Goal: Task Accomplishment & Management: Manage account settings

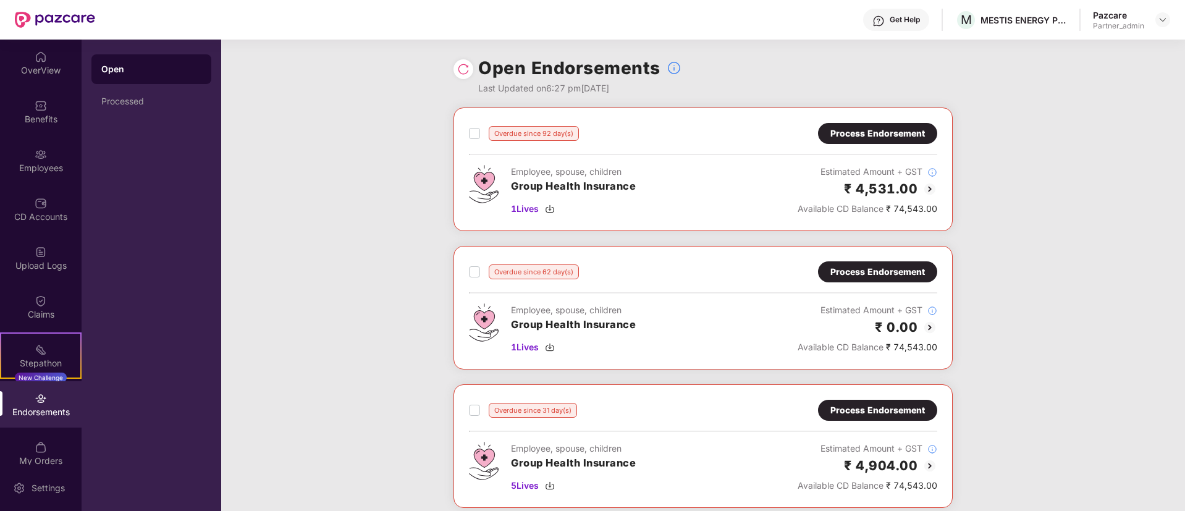
scroll to position [14, 0]
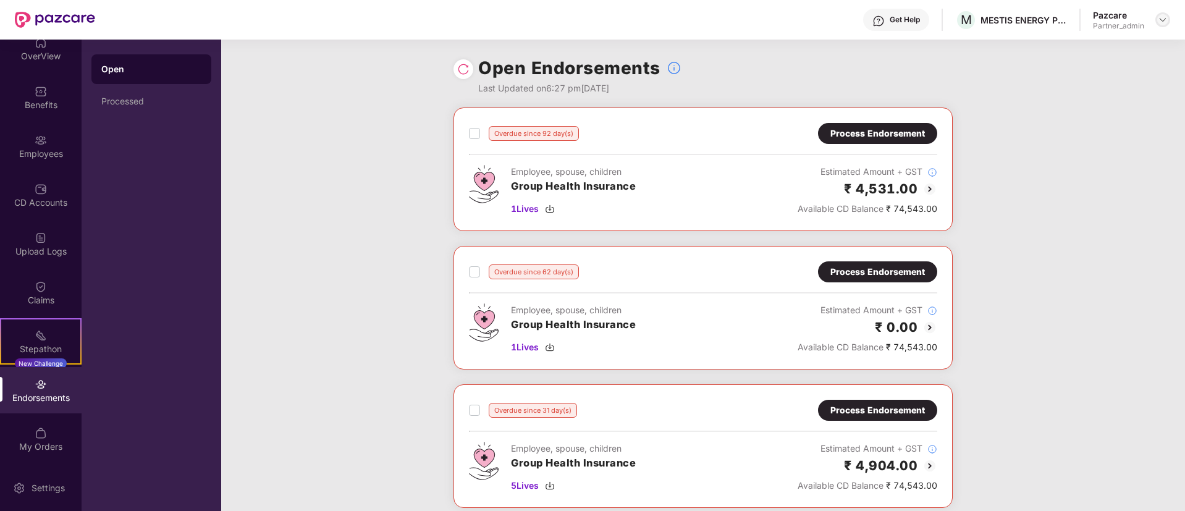
click at [1161, 15] on img at bounding box center [1163, 20] width 10 height 10
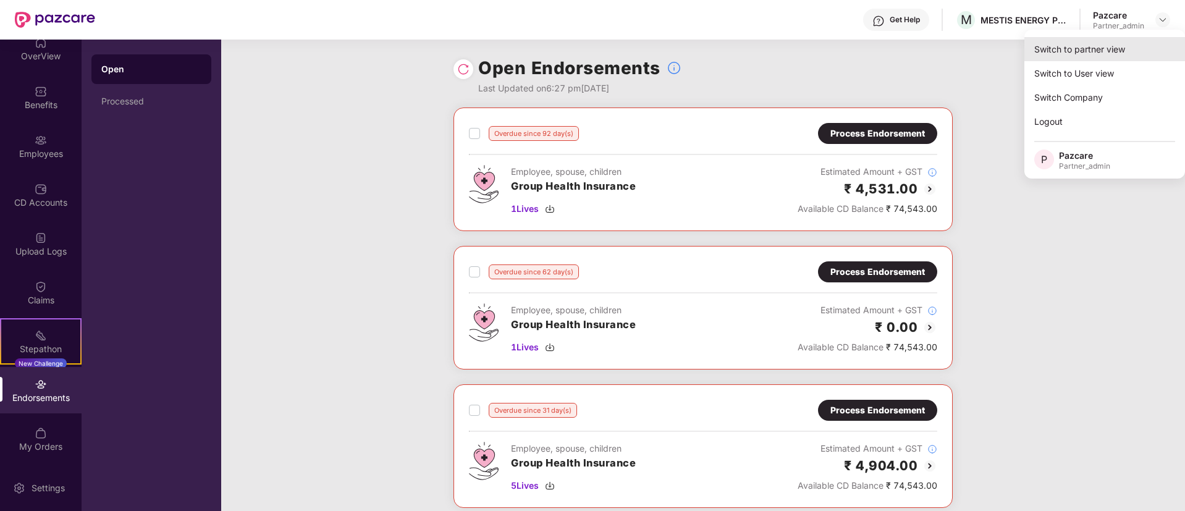
click at [1112, 49] on div "Switch to partner view" at bounding box center [1104, 49] width 161 height 24
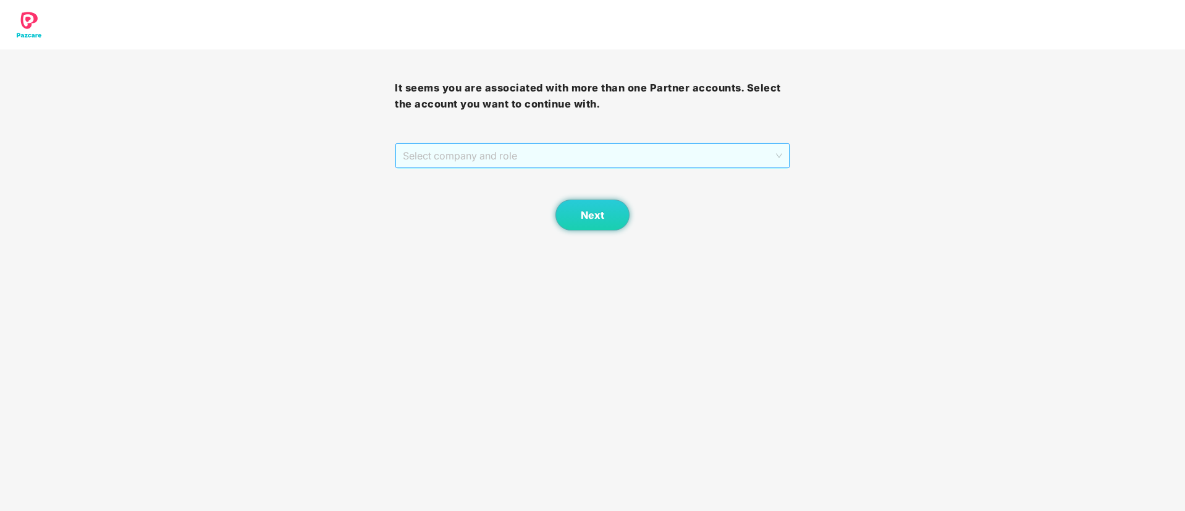
click at [464, 151] on span "Select company and role" at bounding box center [592, 155] width 379 height 23
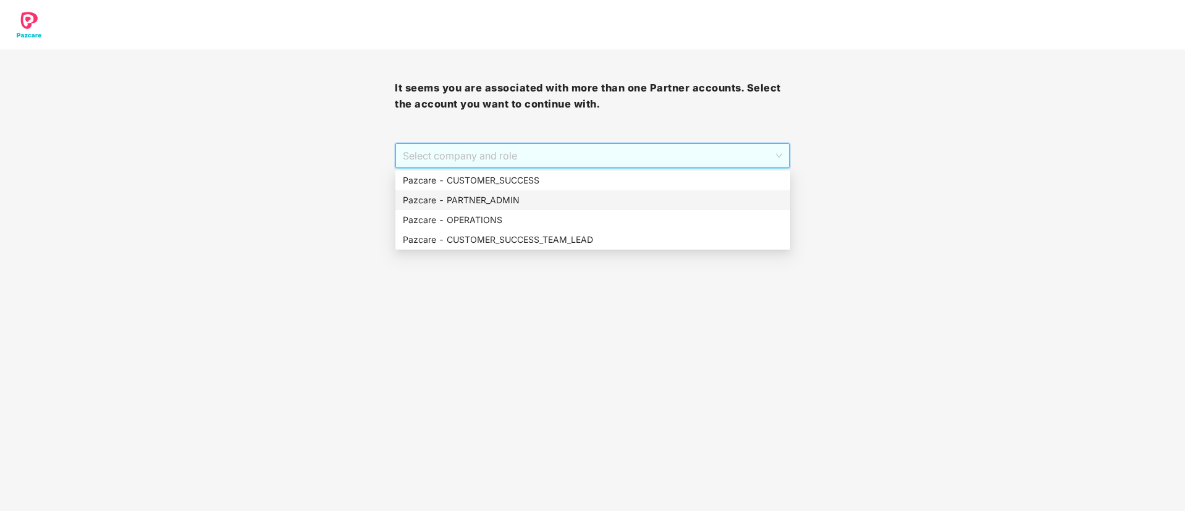
click at [466, 200] on div "Pazcare - PARTNER_ADMIN" at bounding box center [593, 200] width 380 height 14
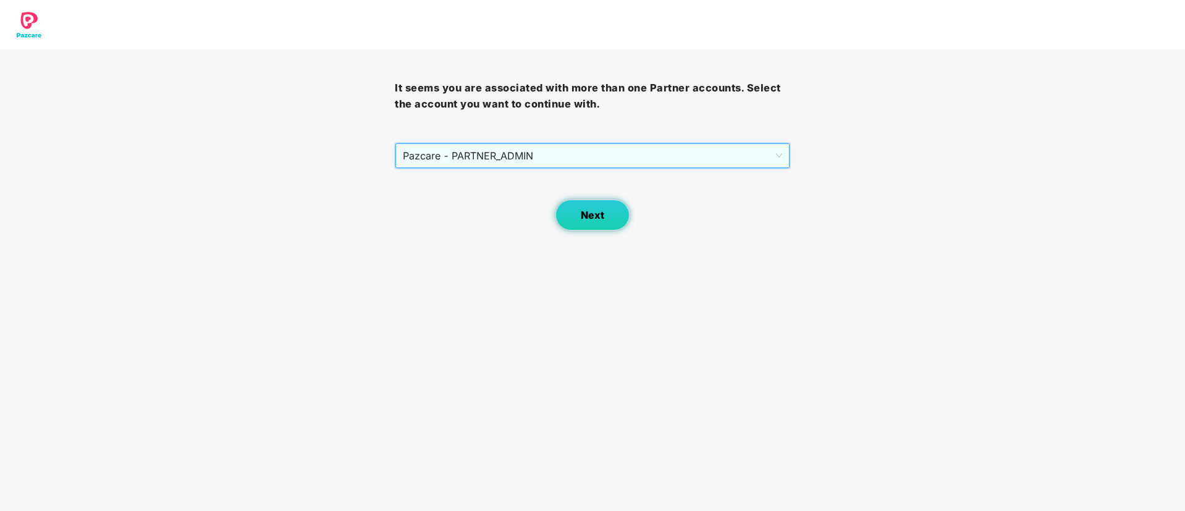
click at [589, 221] on span "Next" at bounding box center [592, 215] width 23 height 12
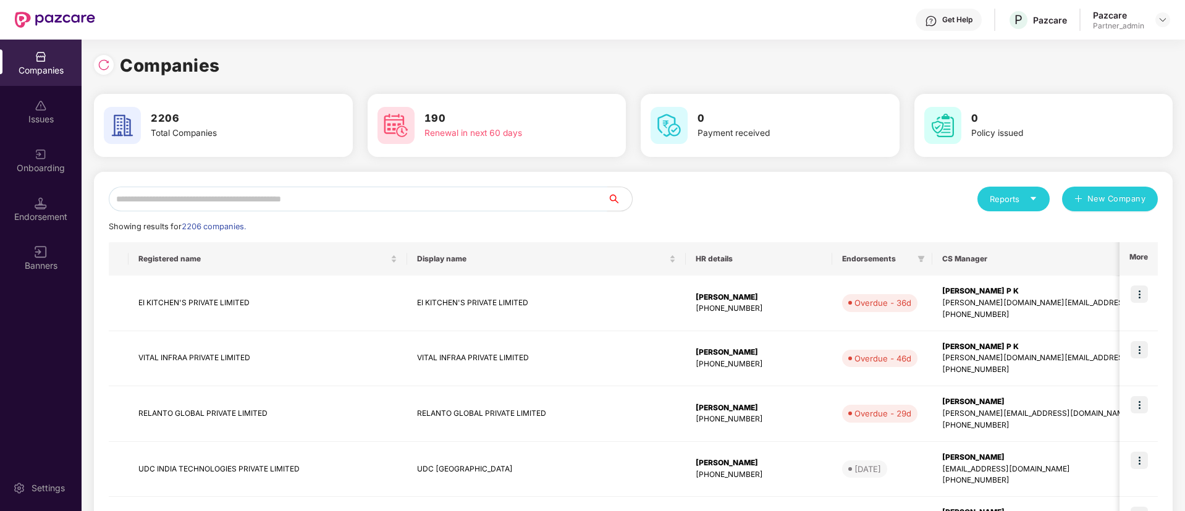
click at [350, 204] on input "text" at bounding box center [358, 199] width 499 height 25
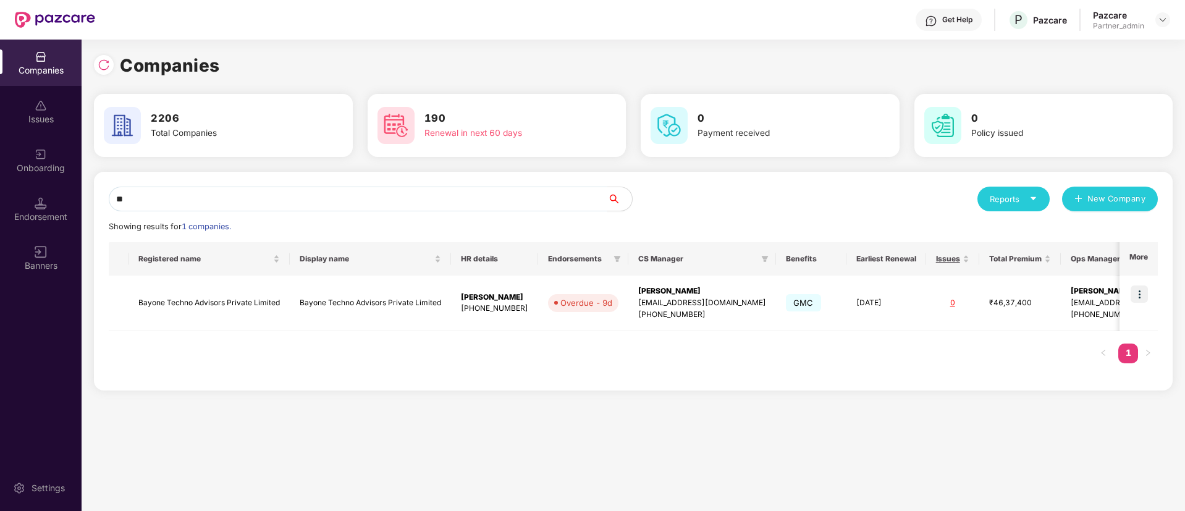
type input "*"
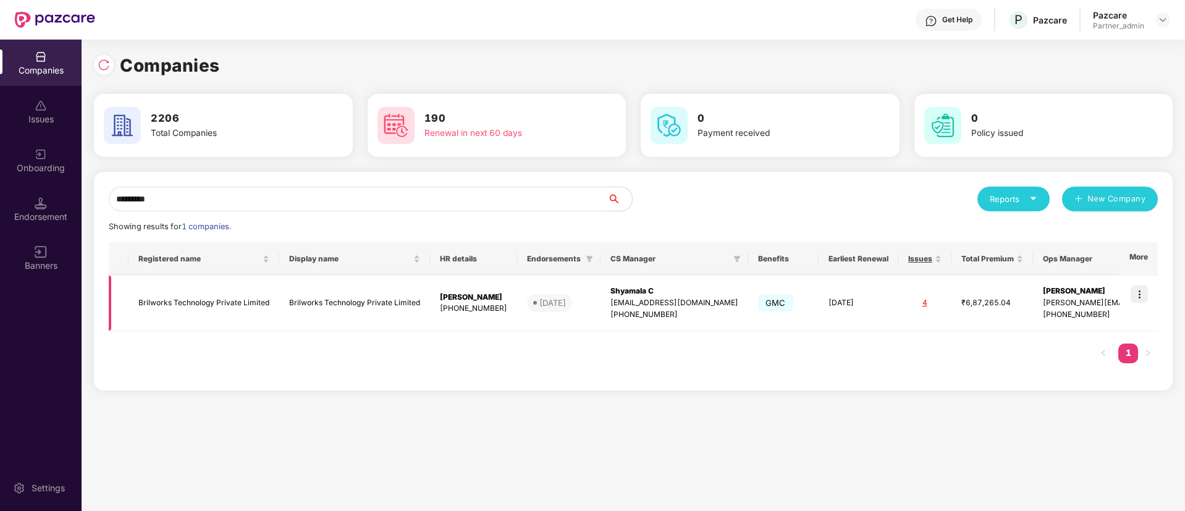
type input "*********"
click at [1143, 288] on img at bounding box center [1139, 293] width 17 height 17
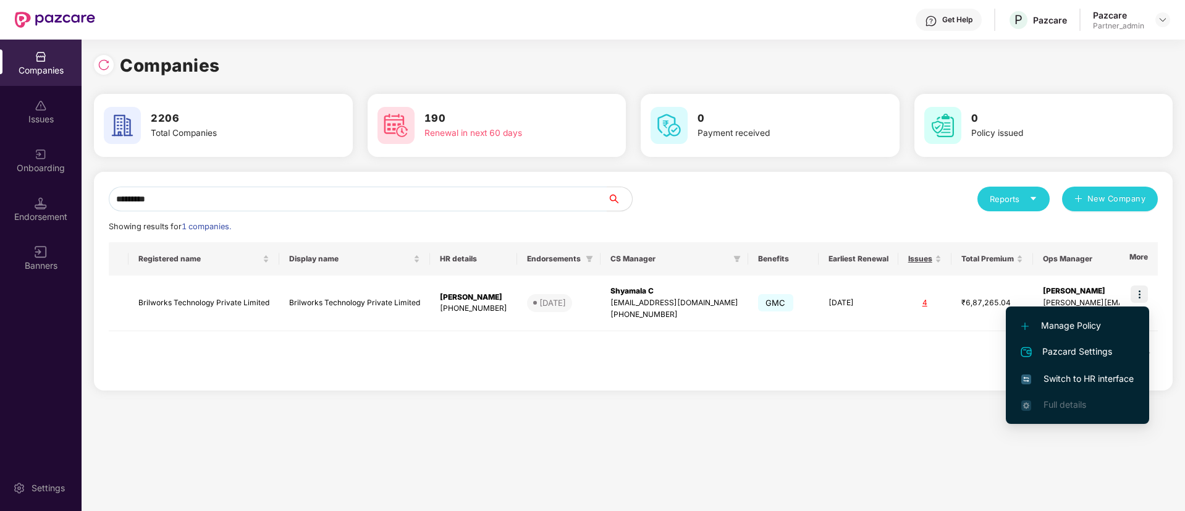
click at [1125, 374] on span "Switch to HR interface" at bounding box center [1077, 379] width 112 height 14
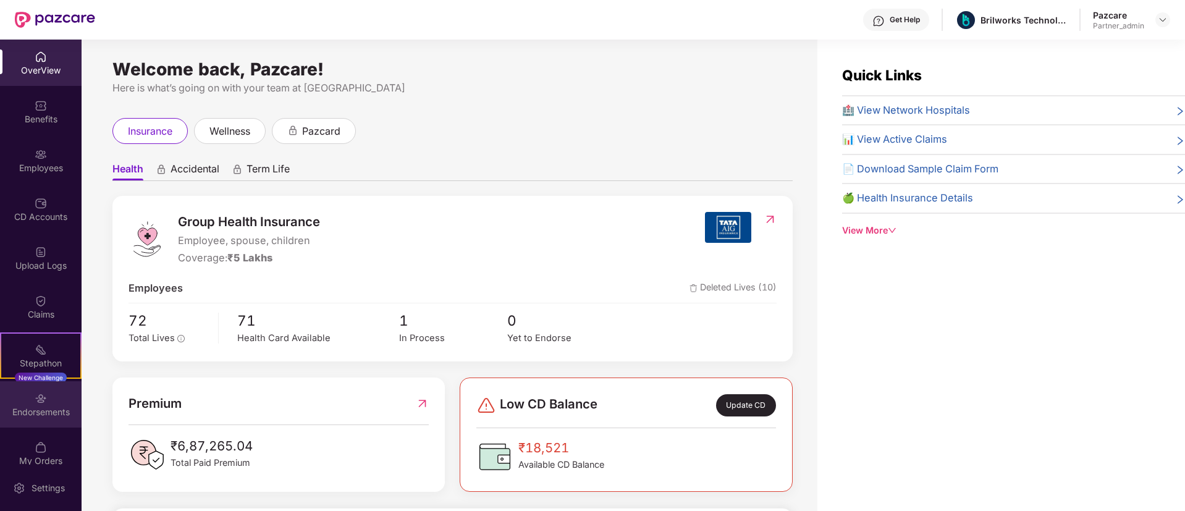
click at [56, 418] on div "Endorsements" at bounding box center [41, 404] width 82 height 46
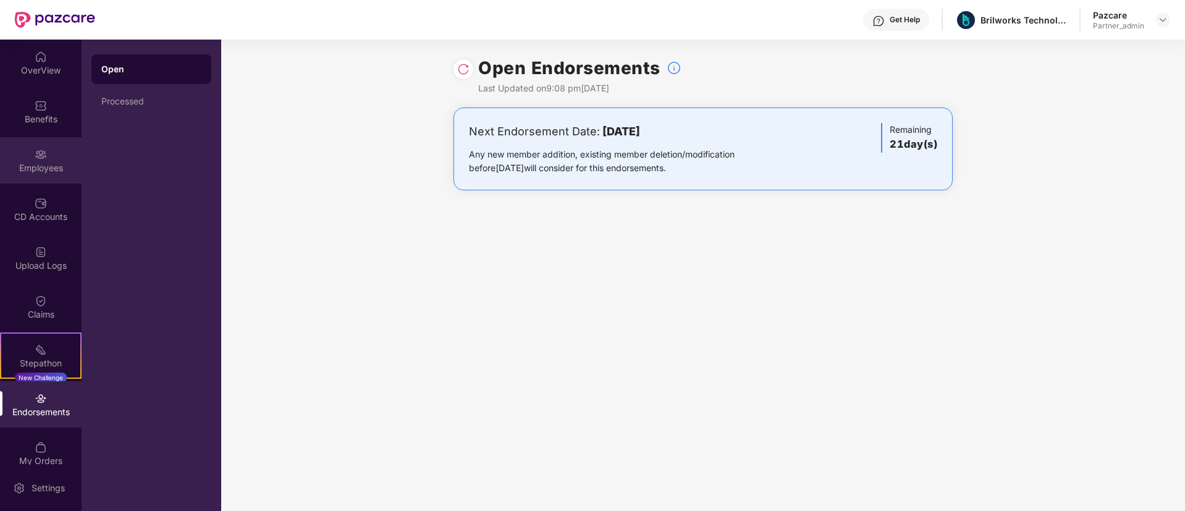
click at [38, 150] on img at bounding box center [41, 154] width 12 height 12
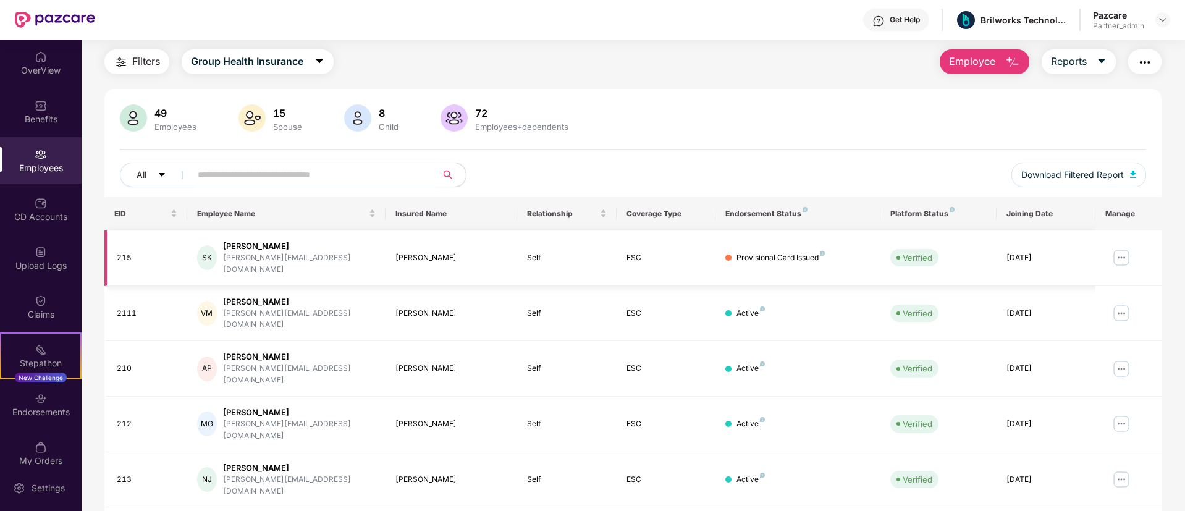
scroll to position [0, 0]
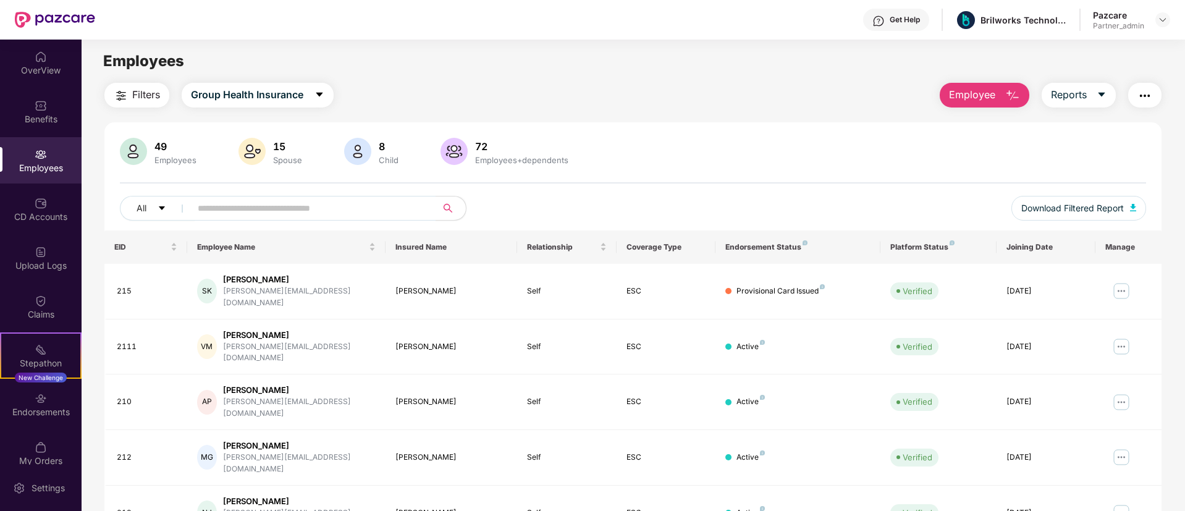
click at [125, 95] on img "button" at bounding box center [121, 95] width 15 height 15
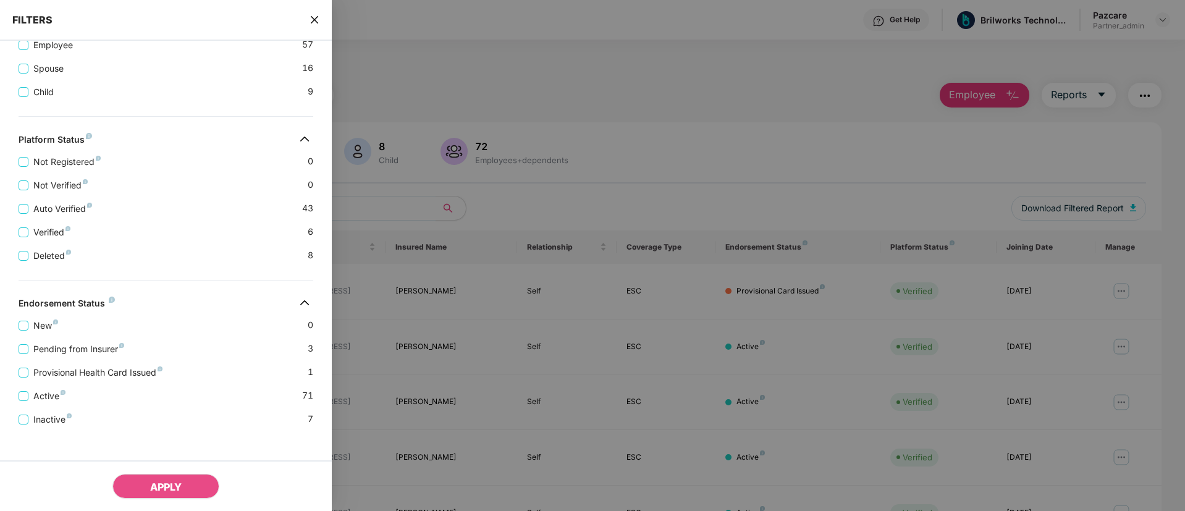
scroll to position [271, 0]
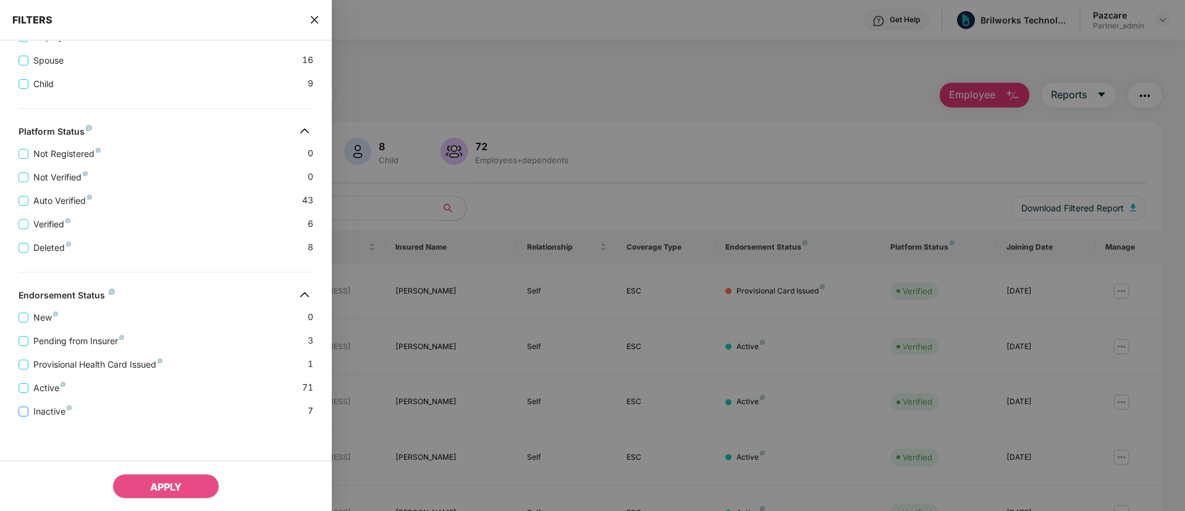
click at [54, 413] on span "Inactive" at bounding box center [52, 412] width 48 height 14
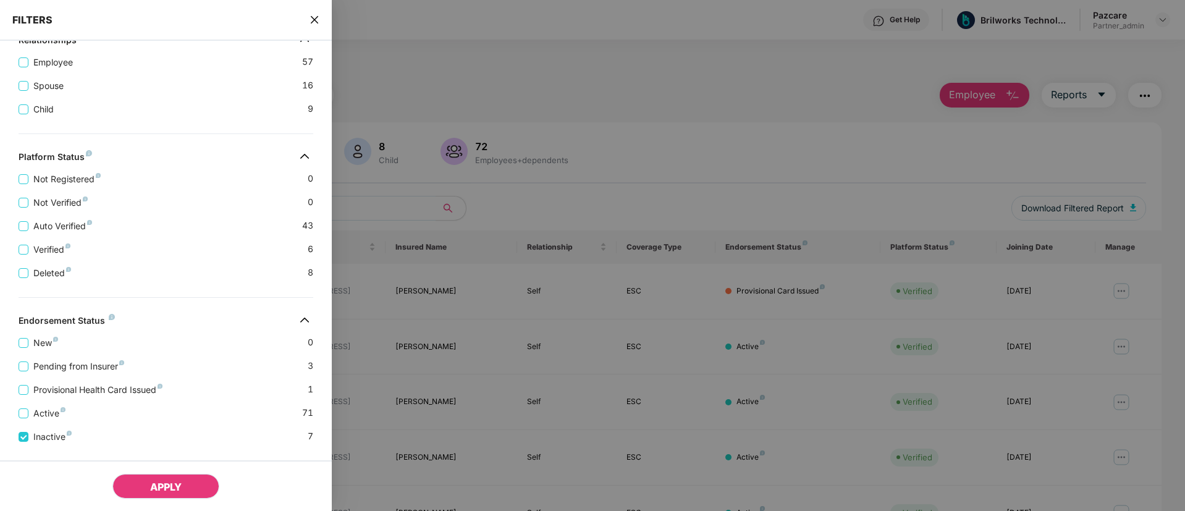
click at [162, 484] on span "APPLY" at bounding box center [166, 487] width 32 height 12
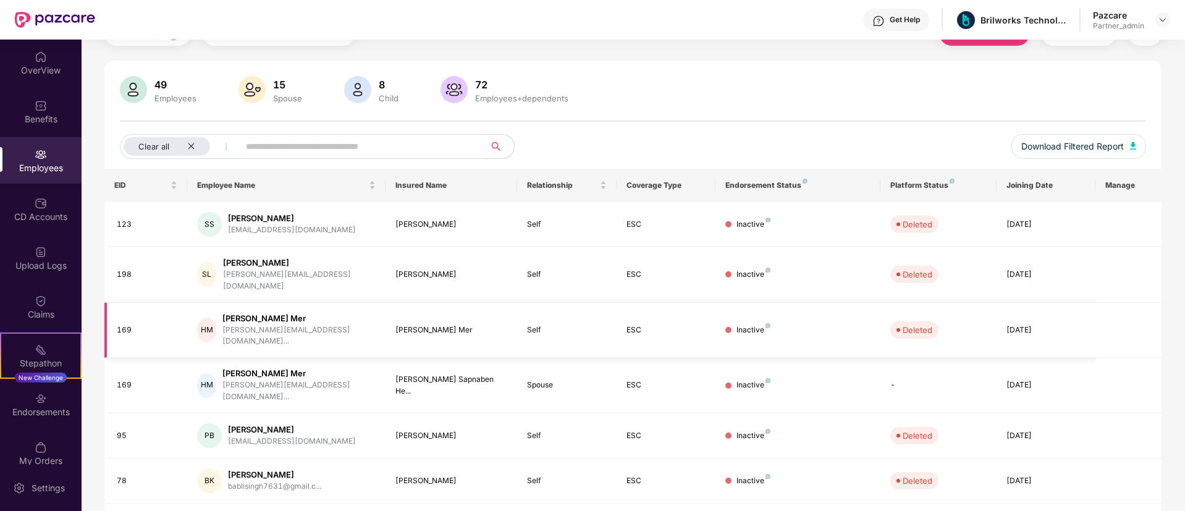
scroll to position [0, 0]
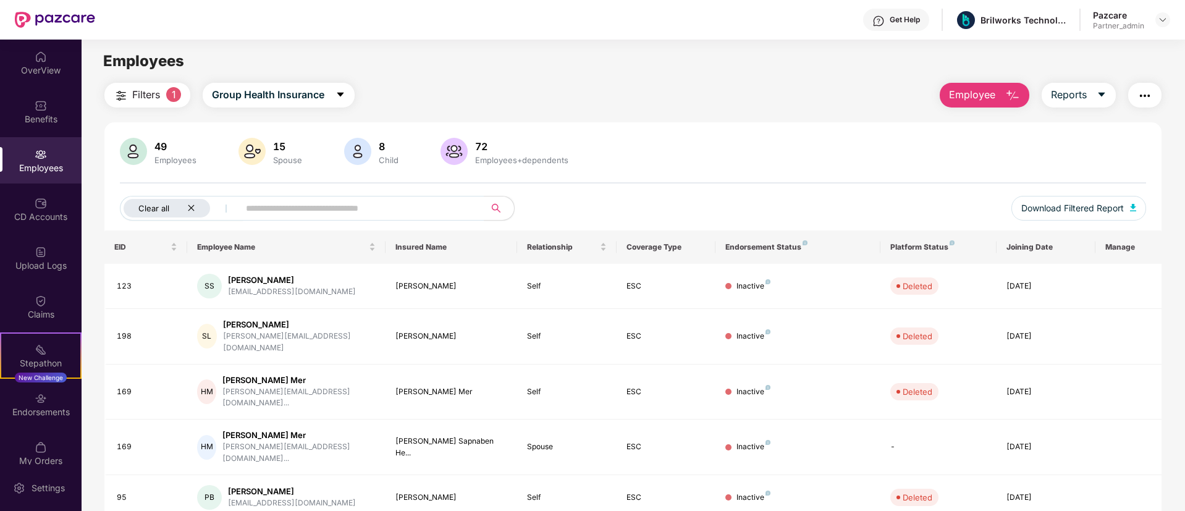
click at [195, 213] on div "Clear all" at bounding box center [167, 208] width 86 height 19
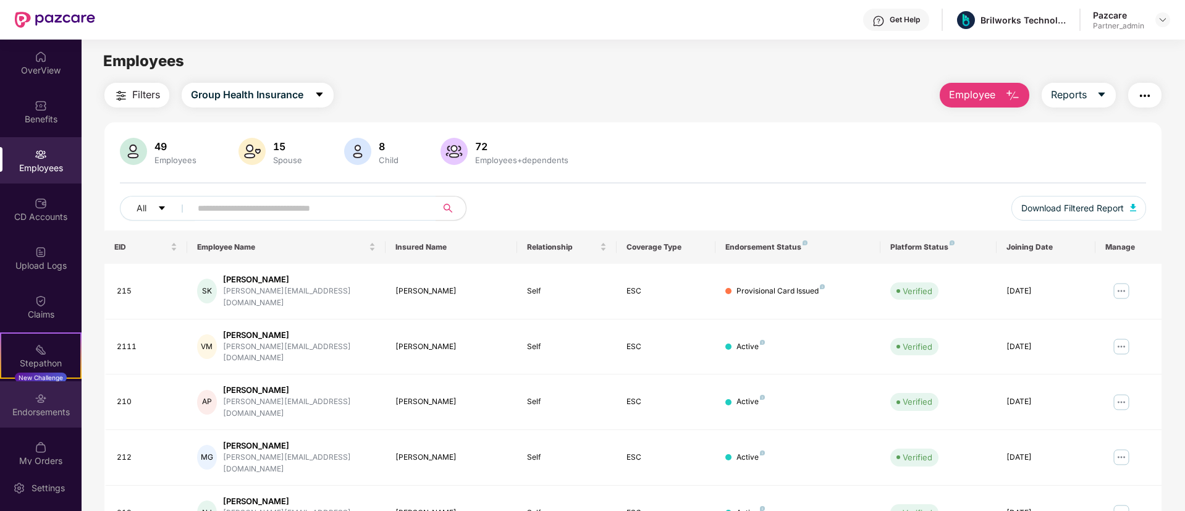
click at [38, 408] on div "Endorsements" at bounding box center [41, 412] width 82 height 12
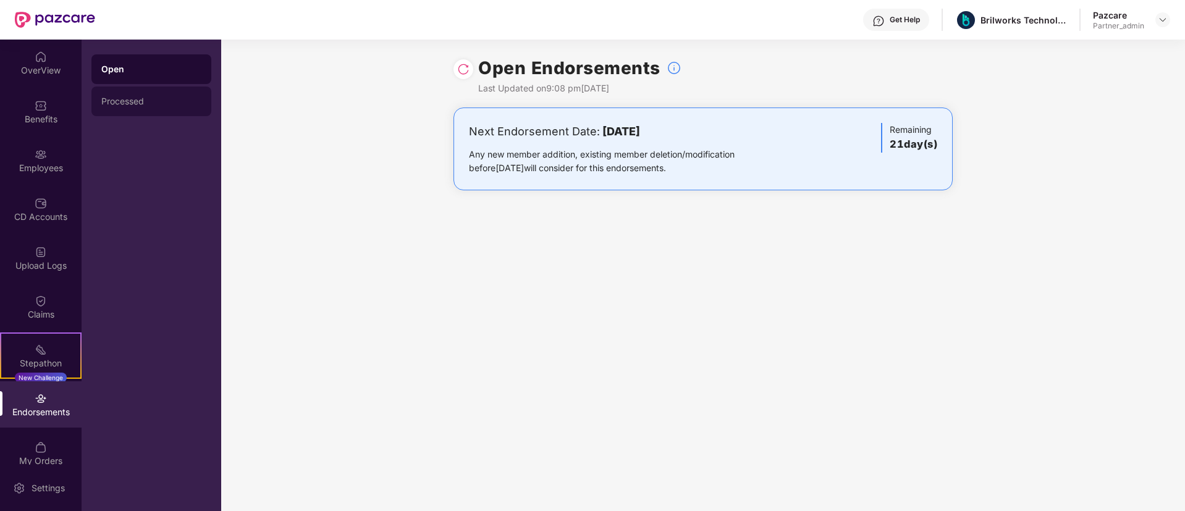
click at [112, 102] on div "Processed" at bounding box center [151, 101] width 100 height 10
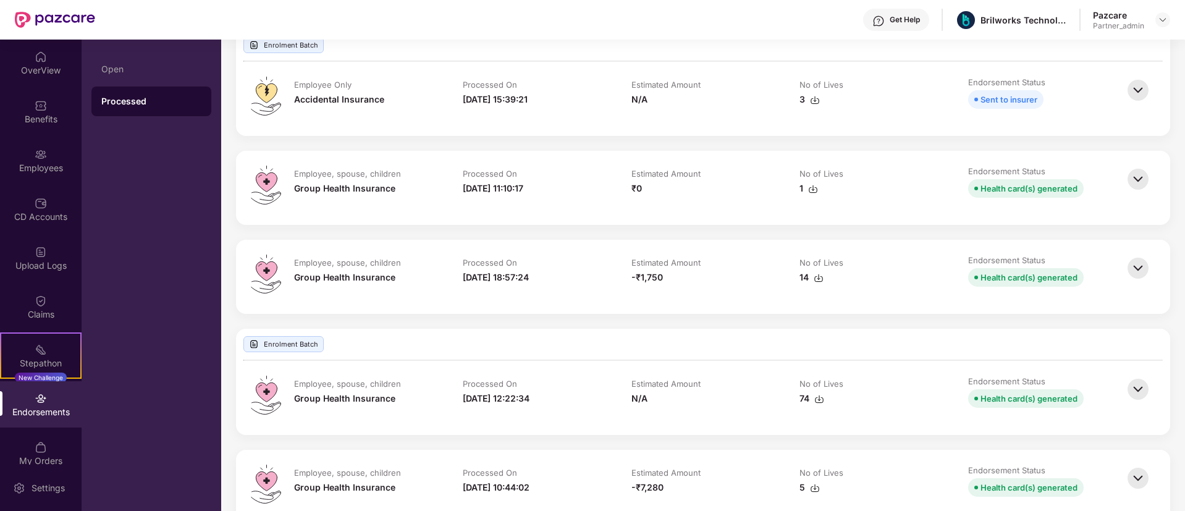
scroll to position [463, 0]
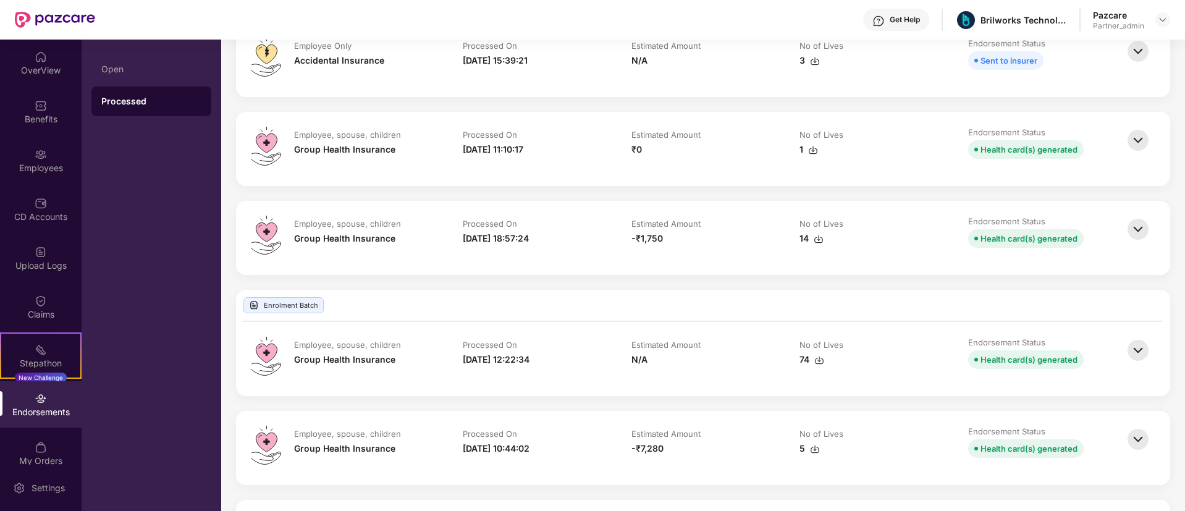
click at [1139, 138] on img at bounding box center [1137, 140] width 27 height 27
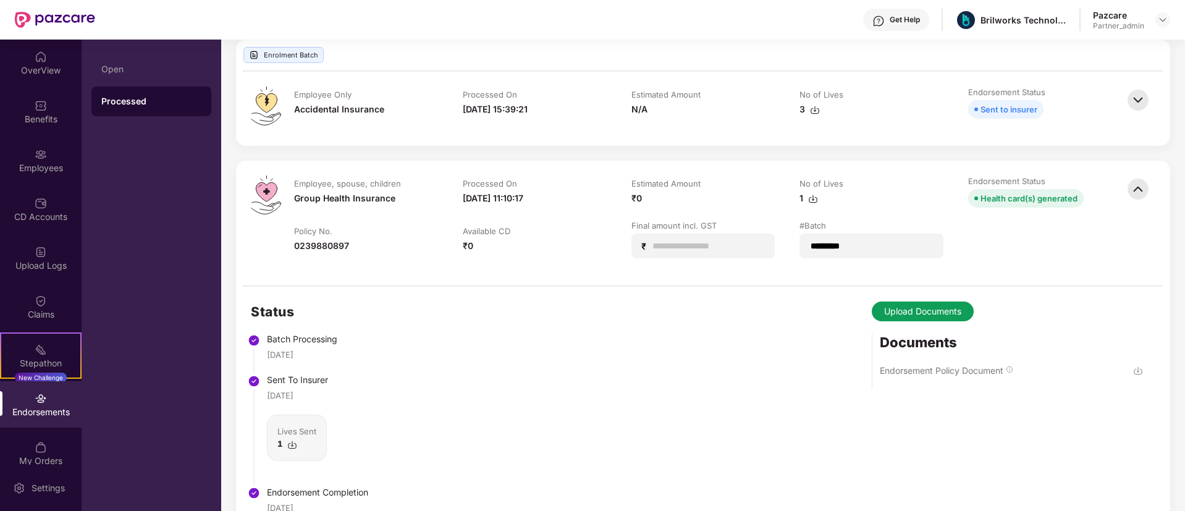
scroll to position [371, 0]
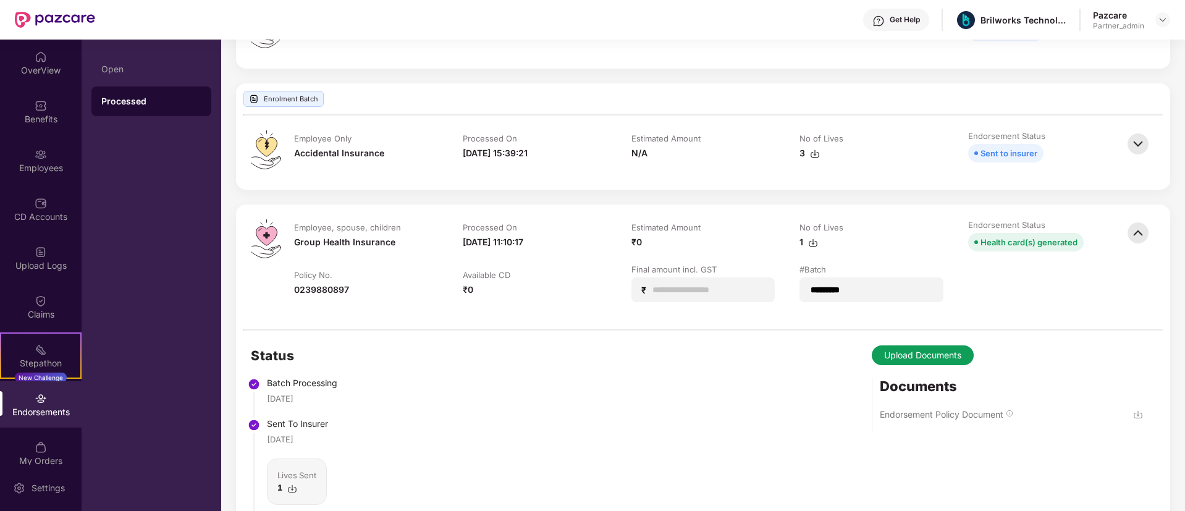
click at [1138, 232] on img at bounding box center [1137, 232] width 27 height 27
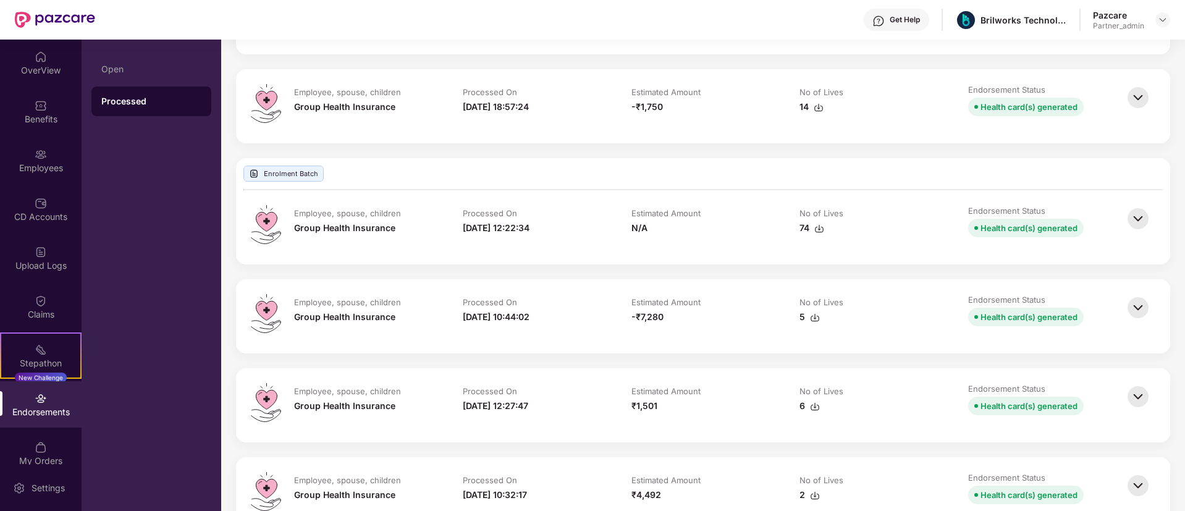
scroll to position [556, 0]
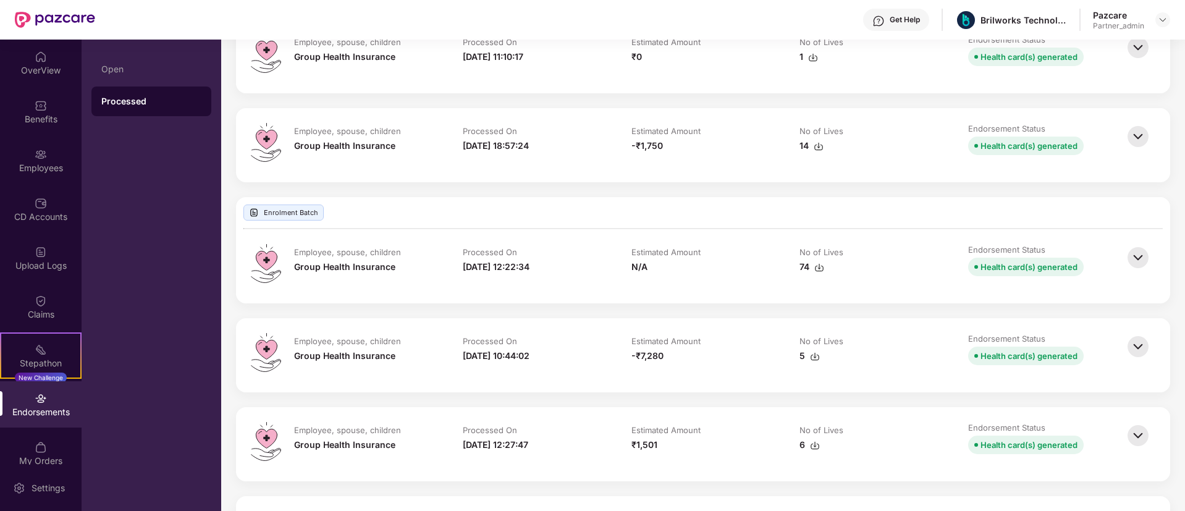
click at [1142, 253] on img at bounding box center [1137, 257] width 27 height 27
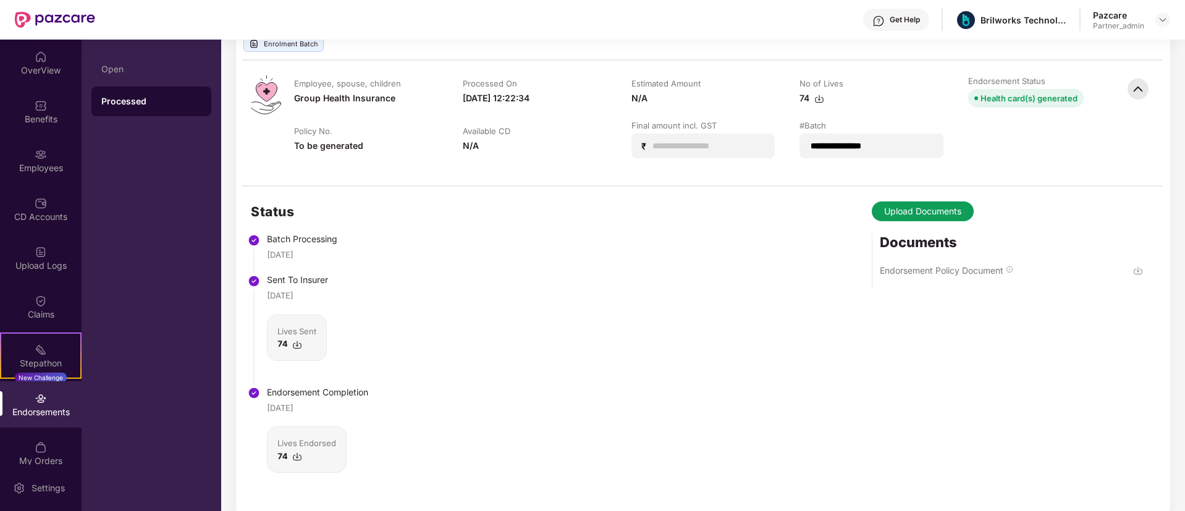
scroll to position [741, 0]
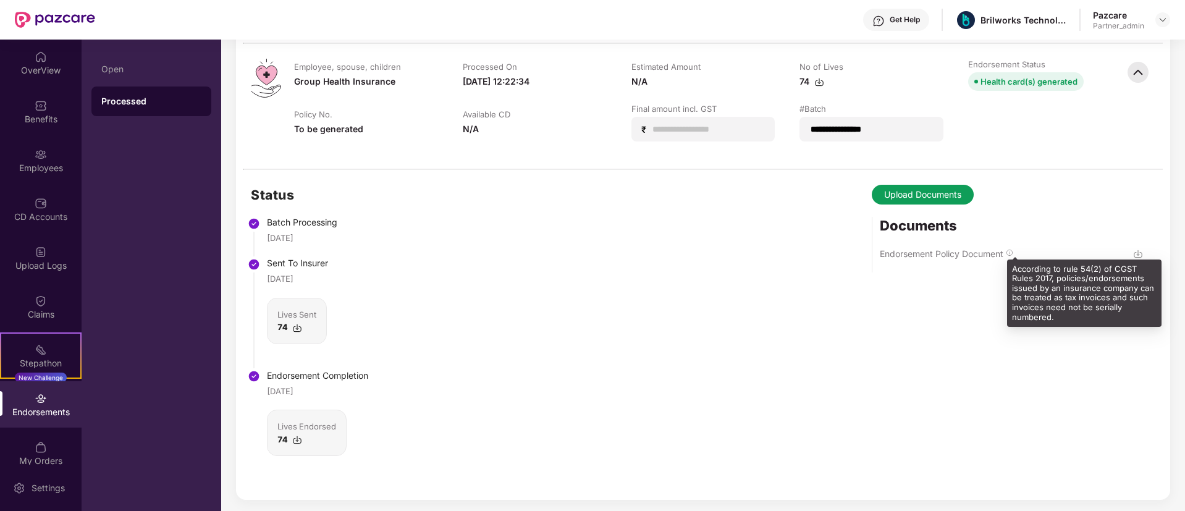
click at [1011, 256] on img at bounding box center [1009, 252] width 7 height 7
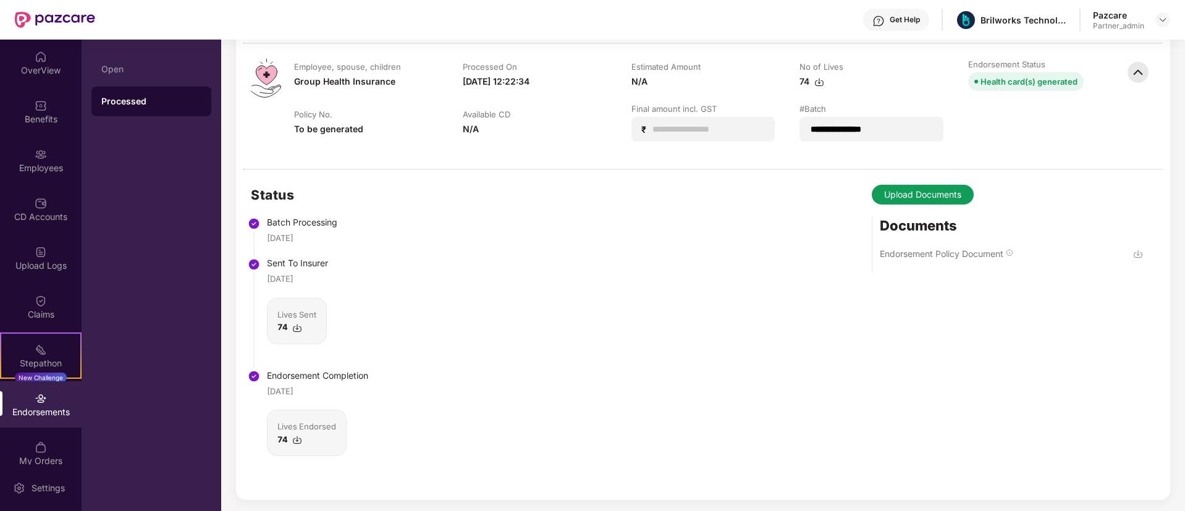
click at [1135, 251] on img at bounding box center [1138, 254] width 10 height 10
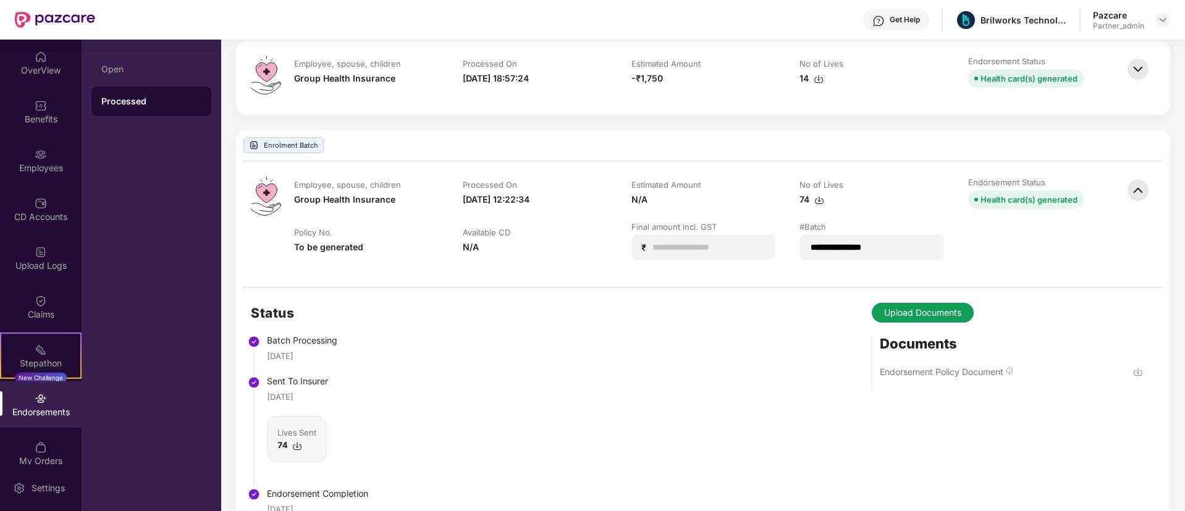
scroll to position [556, 0]
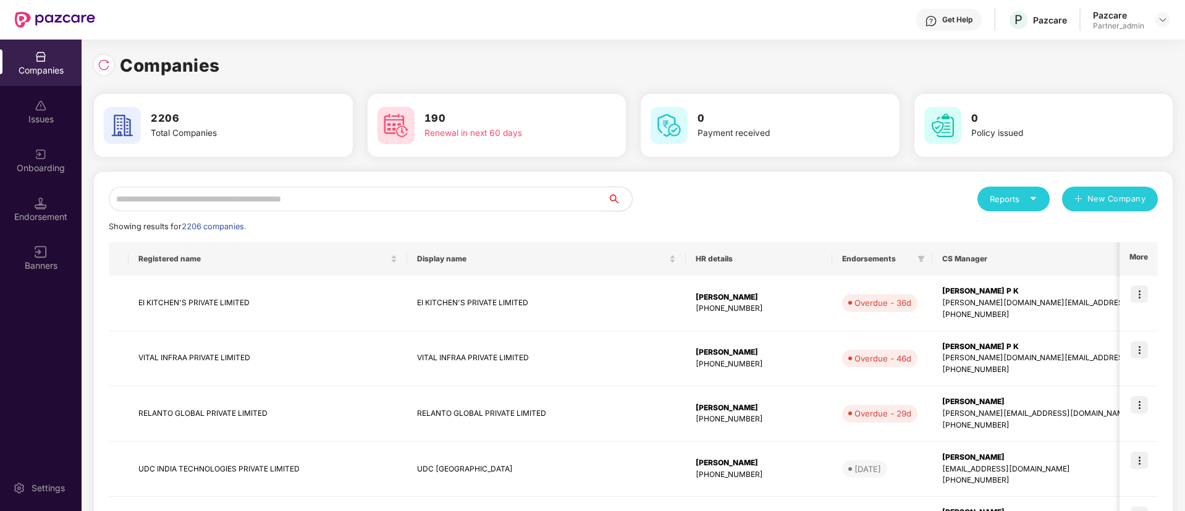
click at [227, 193] on input "text" at bounding box center [358, 199] width 499 height 25
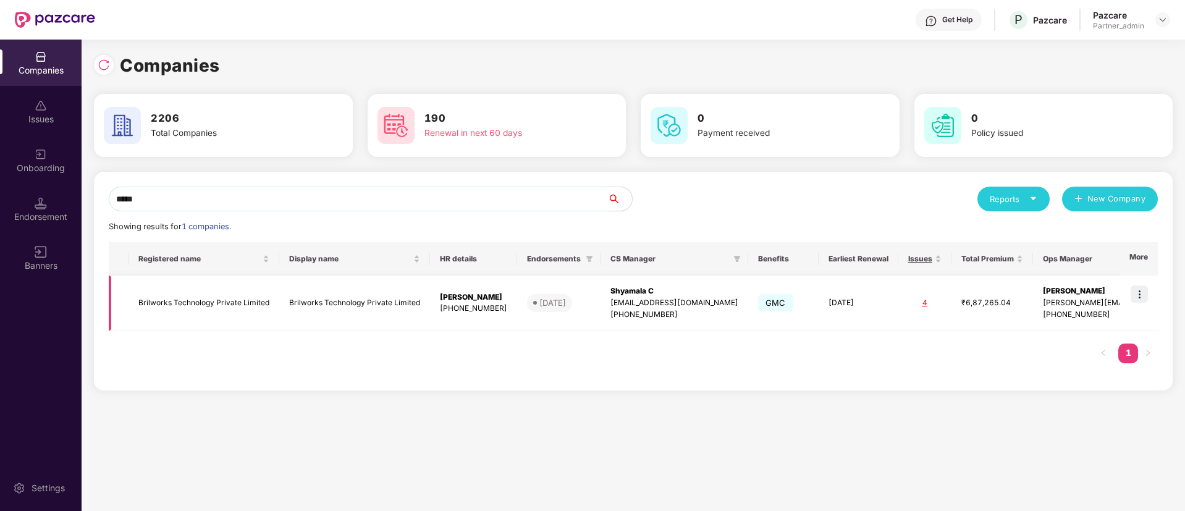
type input "*****"
click at [353, 311] on td "Brilworks Technology Private Limited" at bounding box center [354, 304] width 151 height 56
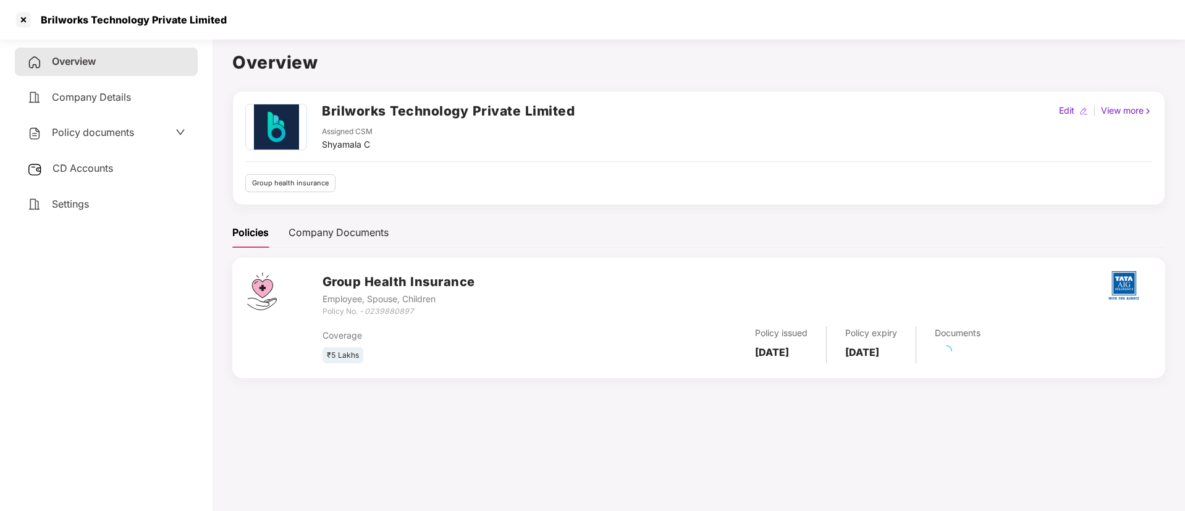
click at [116, 126] on span "Policy documents" at bounding box center [93, 132] width 82 height 12
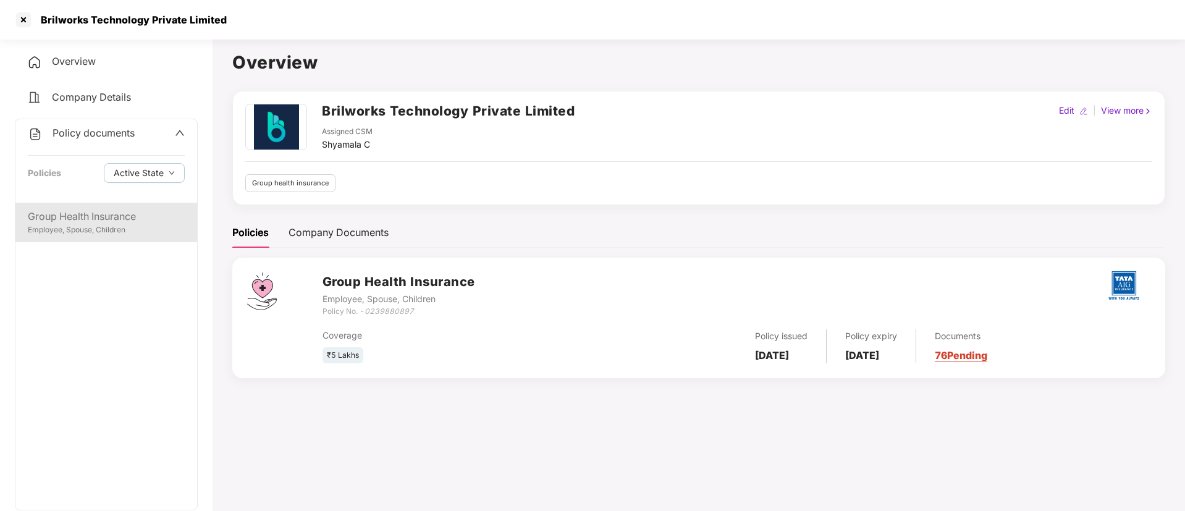
click at [123, 204] on div "Group Health Insurance Employee, Spouse, Children" at bounding box center [106, 223] width 182 height 40
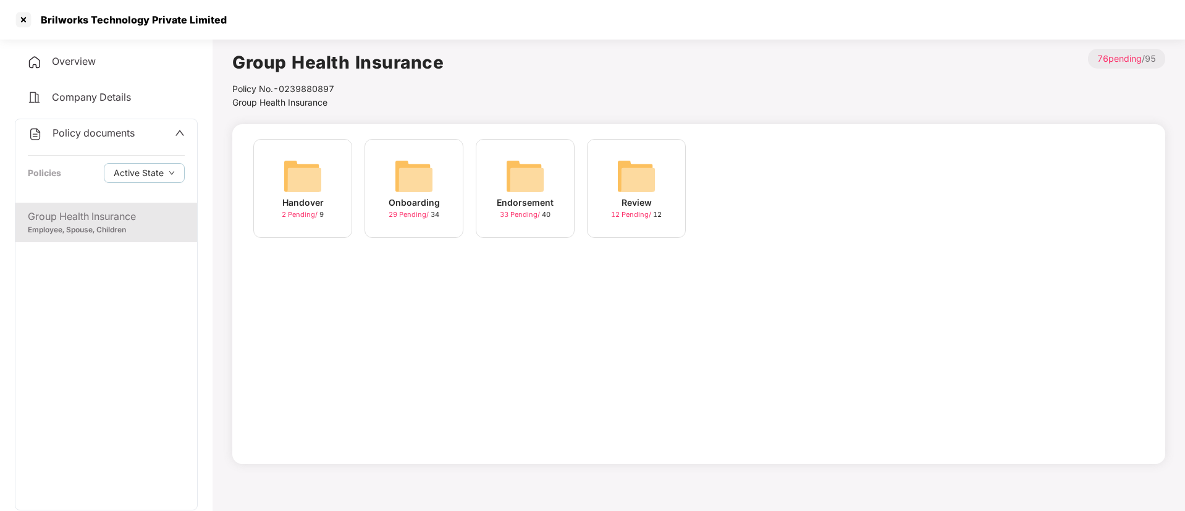
click at [513, 216] on span "33 Pending /" at bounding box center [521, 214] width 42 height 9
click at [408, 209] on div "0 Uploaded / 0" at bounding box center [414, 214] width 46 height 11
click at [507, 213] on span "15 Pending /" at bounding box center [521, 214] width 42 height 9
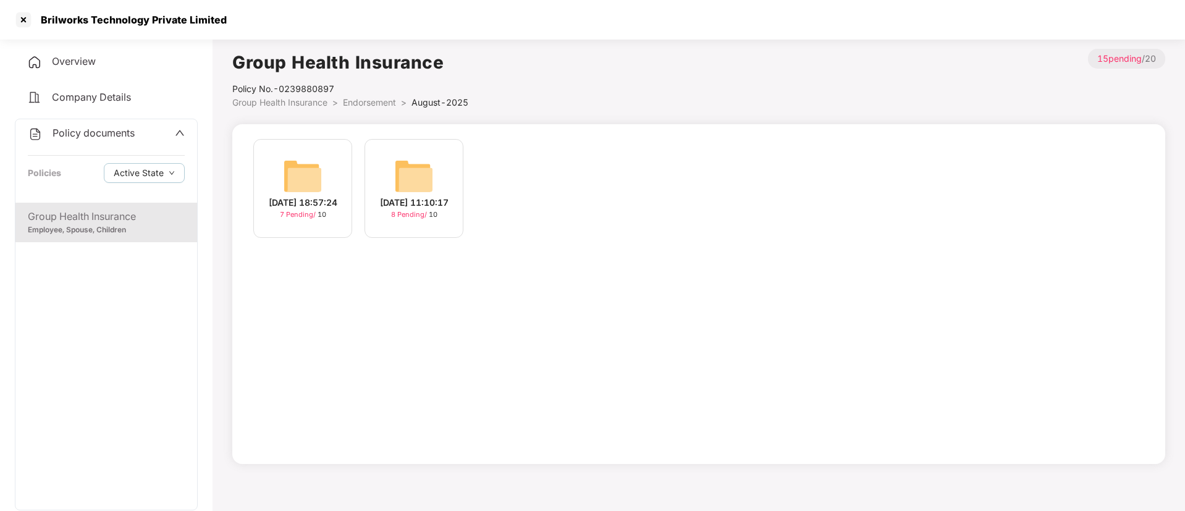
click at [404, 216] on span "8 Pending /" at bounding box center [410, 214] width 38 height 9
click at [23, 23] on div at bounding box center [24, 20] width 20 height 20
